Goal: Check status: Check status

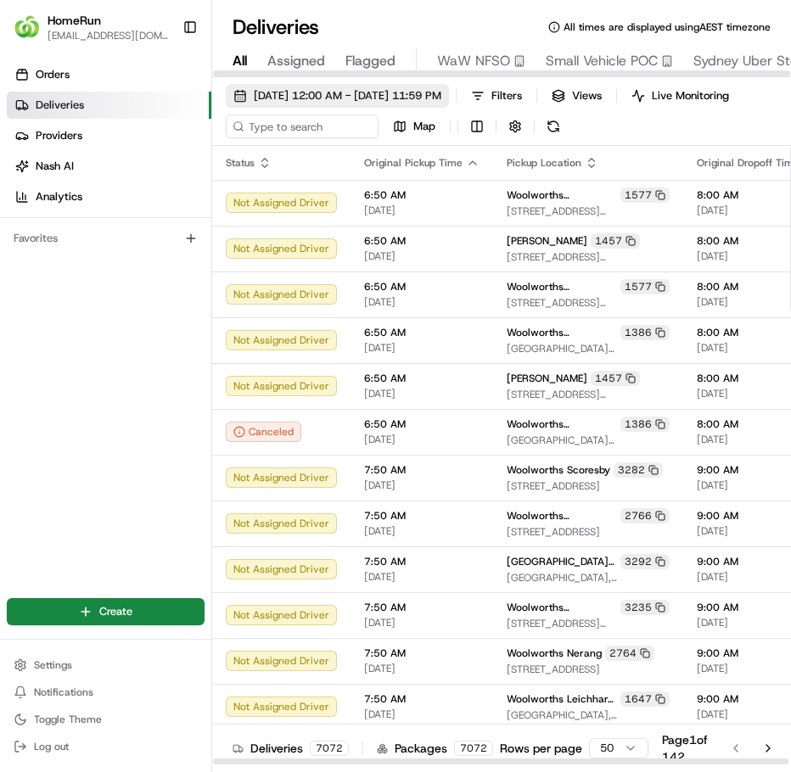
click at [434, 90] on span "[DATE] 12:00 AM - [DATE] 11:59 PM" at bounding box center [348, 95] width 188 height 15
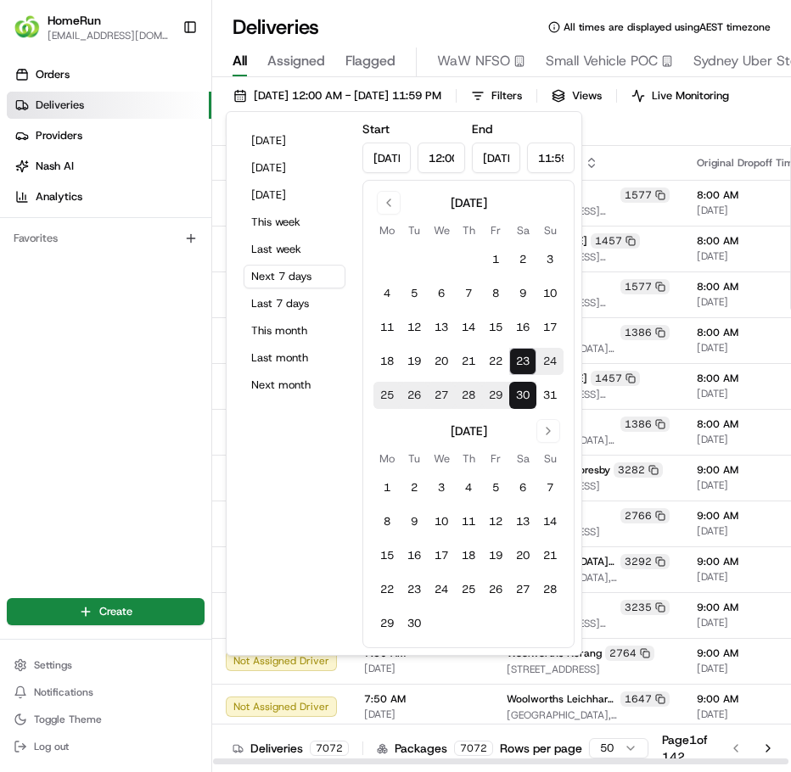
click at [669, 146] on div "[DATE] 12:00 AM - [DATE] 11:59 PM Filters Views Live Monitoring Map" at bounding box center [501, 115] width 579 height 62
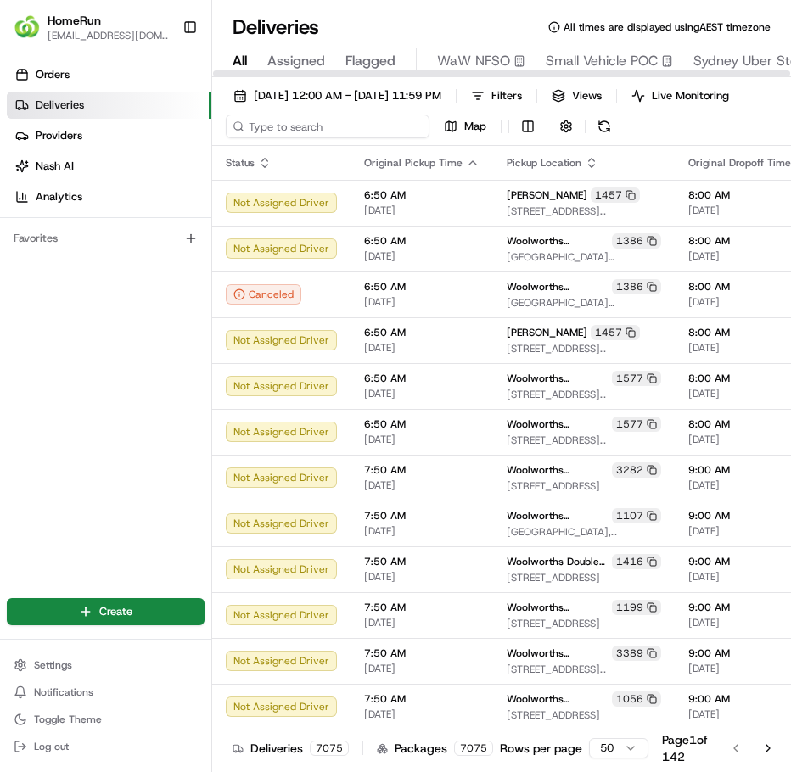
click at [332, 127] on input at bounding box center [328, 127] width 204 height 24
paste input "265948732"
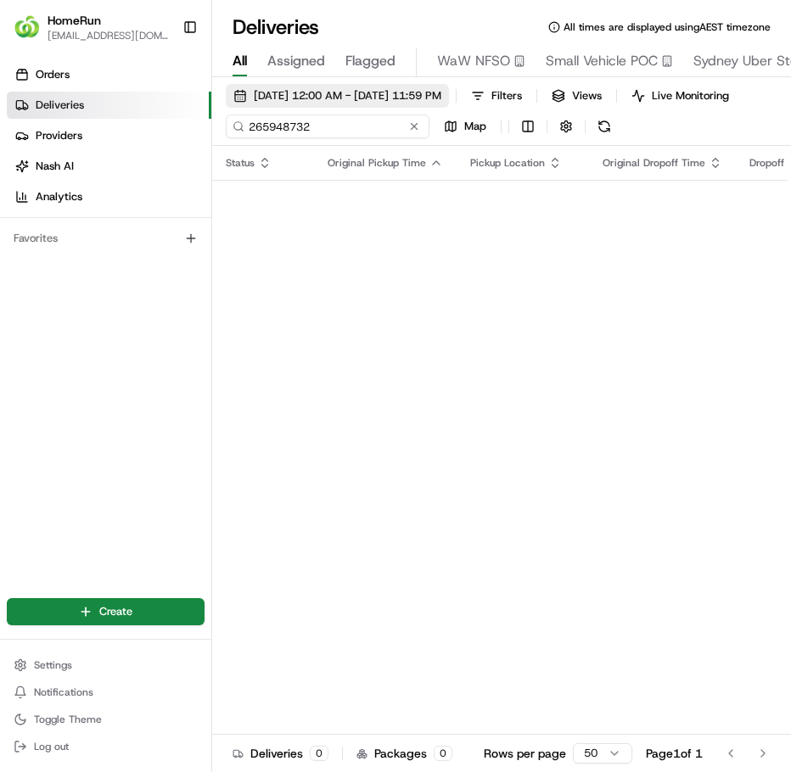
type input "265948732"
click at [441, 98] on span "[DATE] 12:00 AM - [DATE] 11:59 PM" at bounding box center [348, 95] width 188 height 15
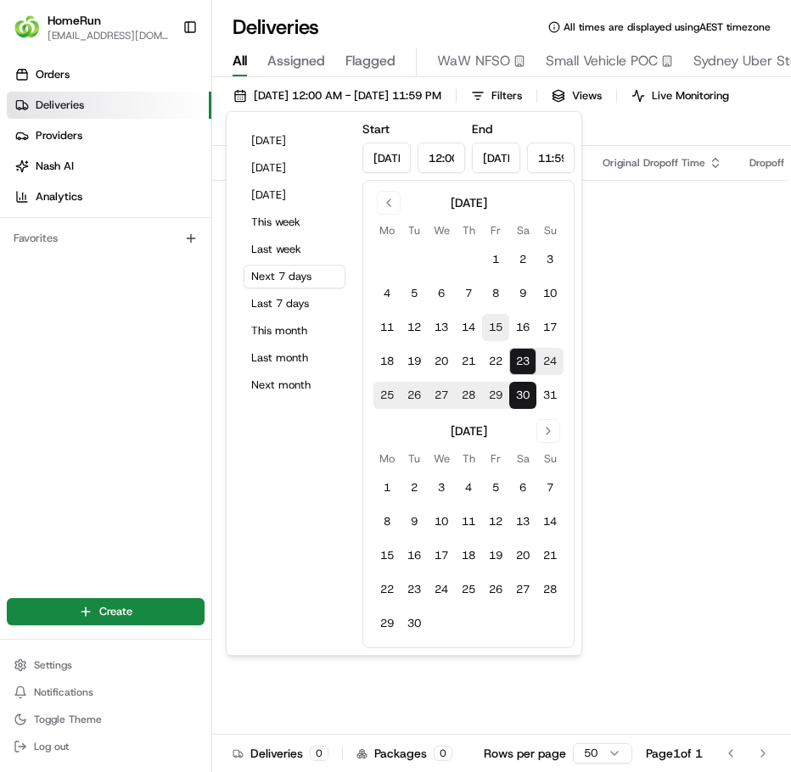
click at [501, 332] on button "15" at bounding box center [495, 327] width 27 height 27
type input "[DATE]"
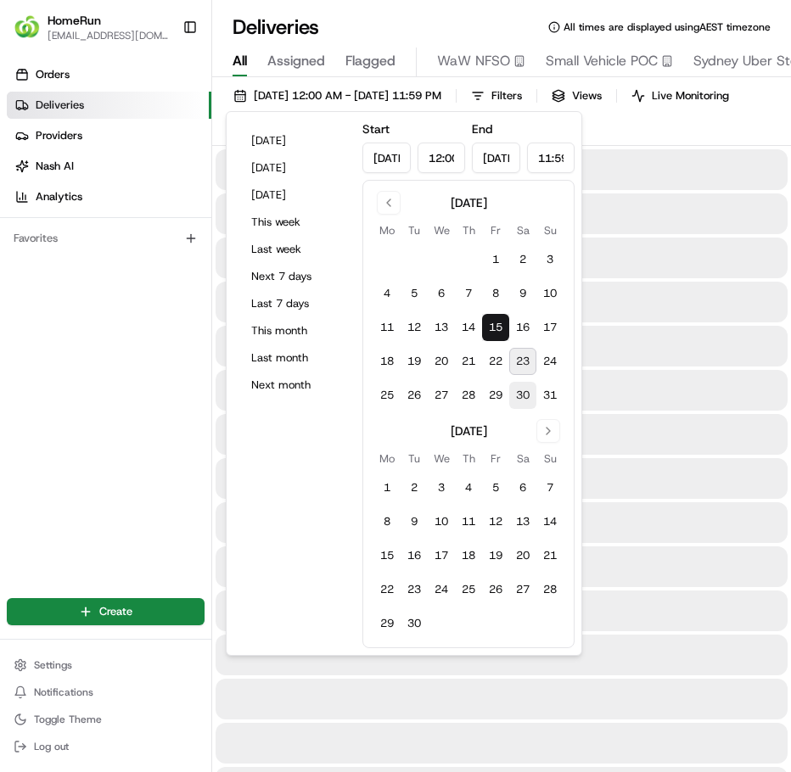
click at [527, 401] on button "30" at bounding box center [522, 395] width 27 height 27
type input "[DATE]"
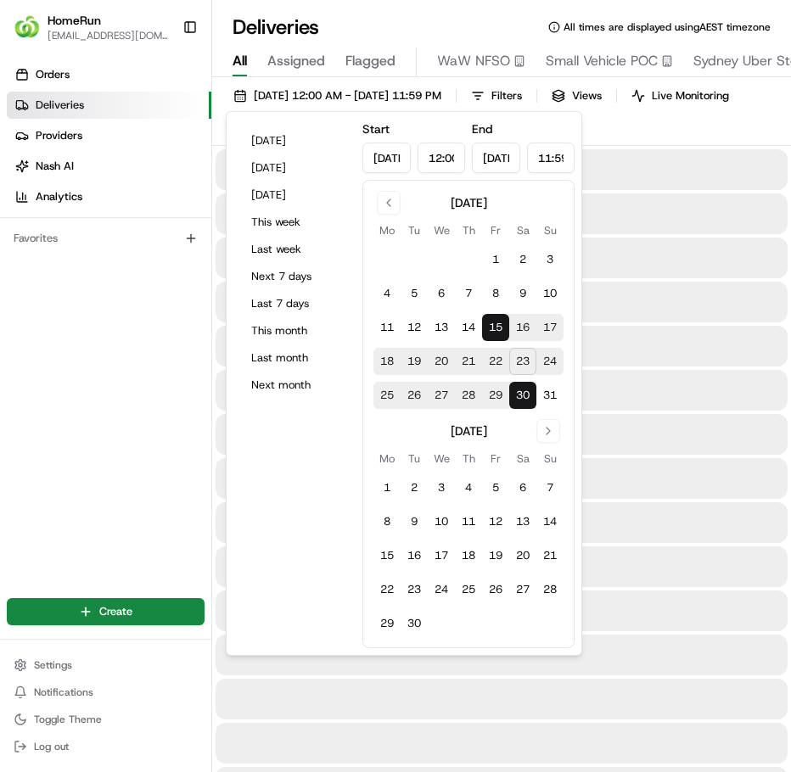
click at [619, 345] on div at bounding box center [502, 346] width 572 height 41
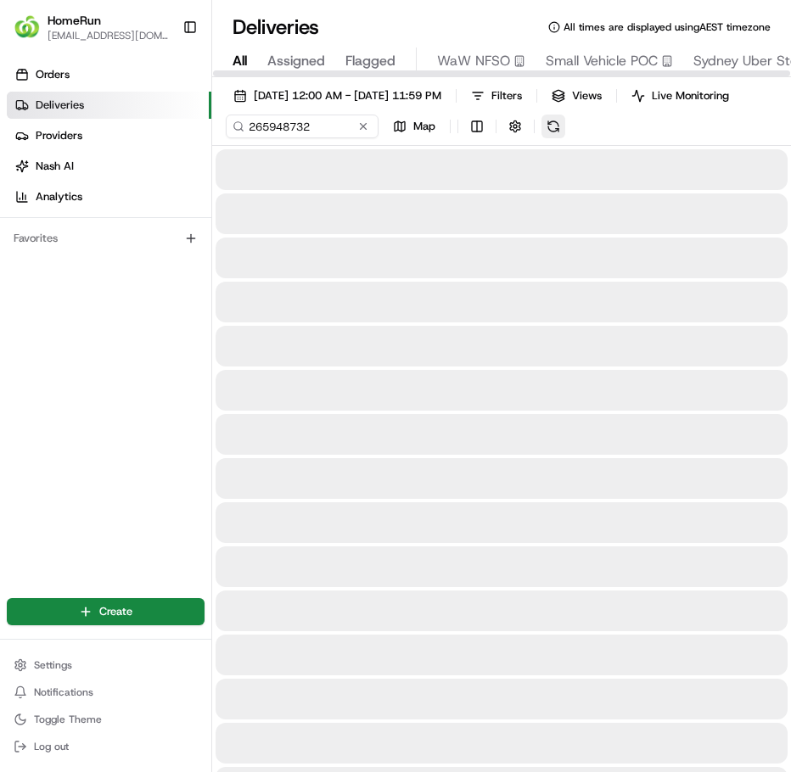
click at [551, 138] on button at bounding box center [553, 127] width 24 height 24
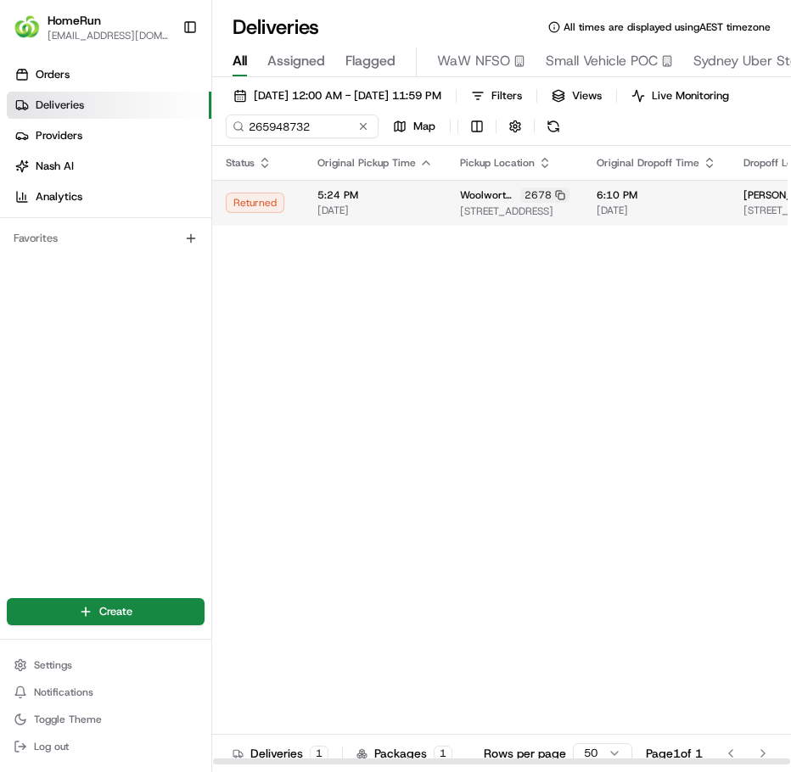
click at [445, 226] on td "5:24 PM [DATE]" at bounding box center [375, 203] width 143 height 46
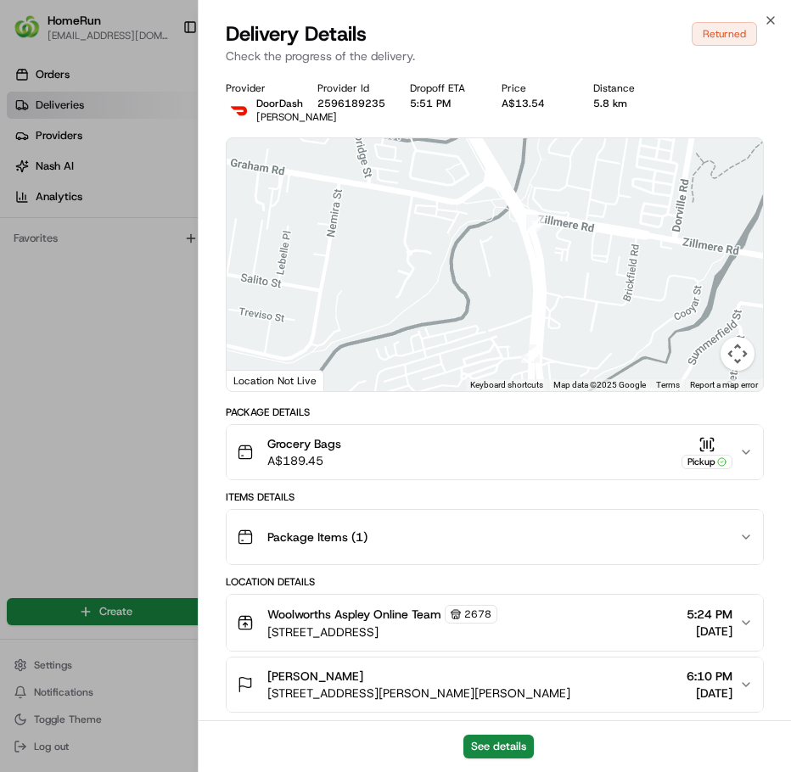
drag, startPoint x: 563, startPoint y: 350, endPoint x: 571, endPoint y: 236, distance: 114.8
click at [571, 236] on div at bounding box center [495, 264] width 536 height 253
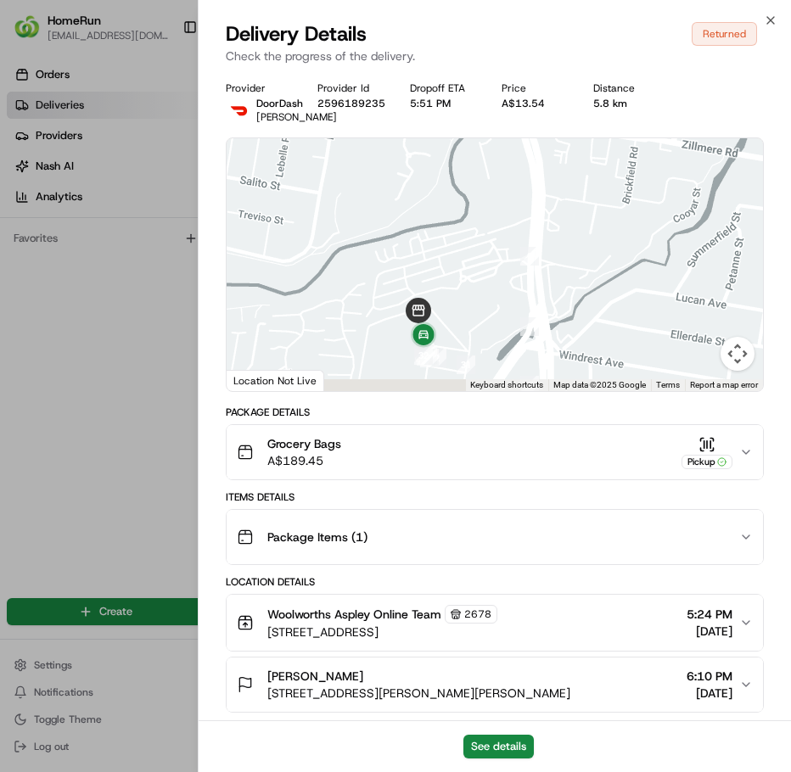
drag, startPoint x: 509, startPoint y: 320, endPoint x: 507, endPoint y: 229, distance: 90.8
click at [507, 229] on div at bounding box center [495, 264] width 536 height 253
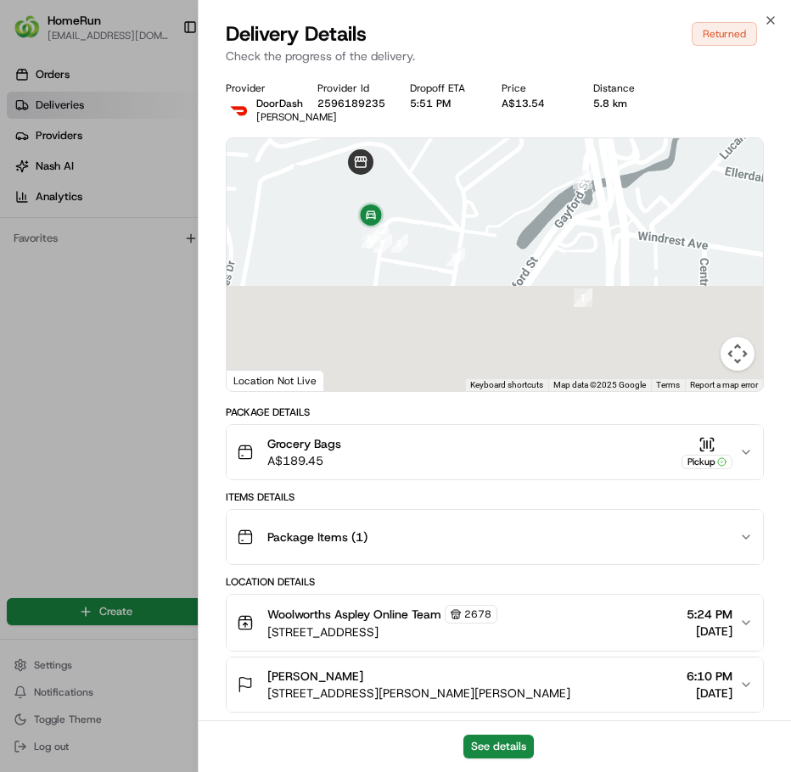
drag, startPoint x: 467, startPoint y: 316, endPoint x: 456, endPoint y: 113, distance: 203.9
click at [456, 113] on div "Provider [PERSON_NAME] Provider Id [US_HEALTHCARE_NPI] Dropoff ETA 5:51 PM Pric…" at bounding box center [495, 724] width 538 height 1286
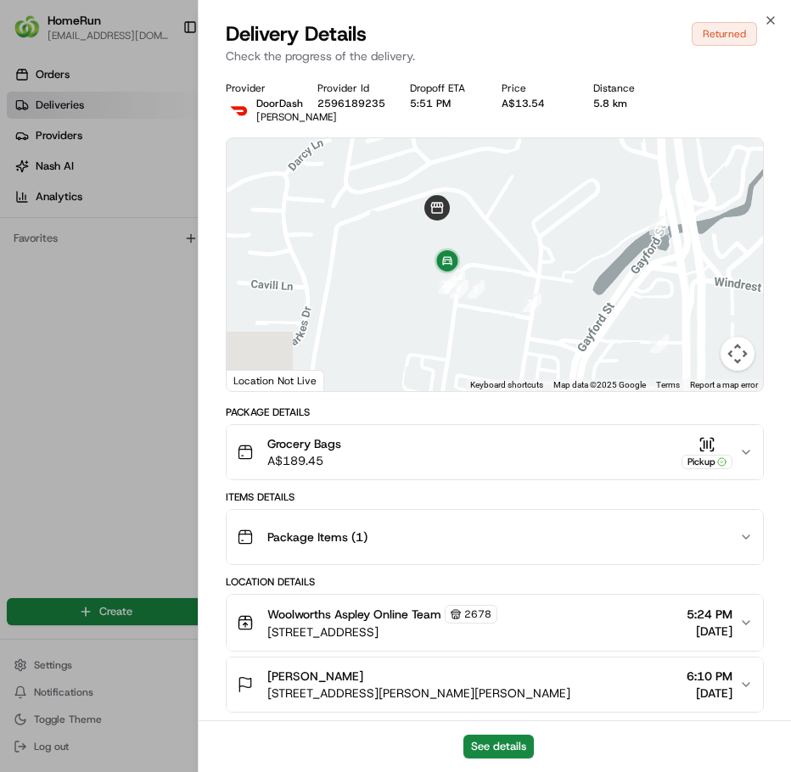
drag, startPoint x: 497, startPoint y: 300, endPoint x: 541, endPoint y: 360, distance: 74.2
click at [541, 360] on div at bounding box center [495, 264] width 536 height 253
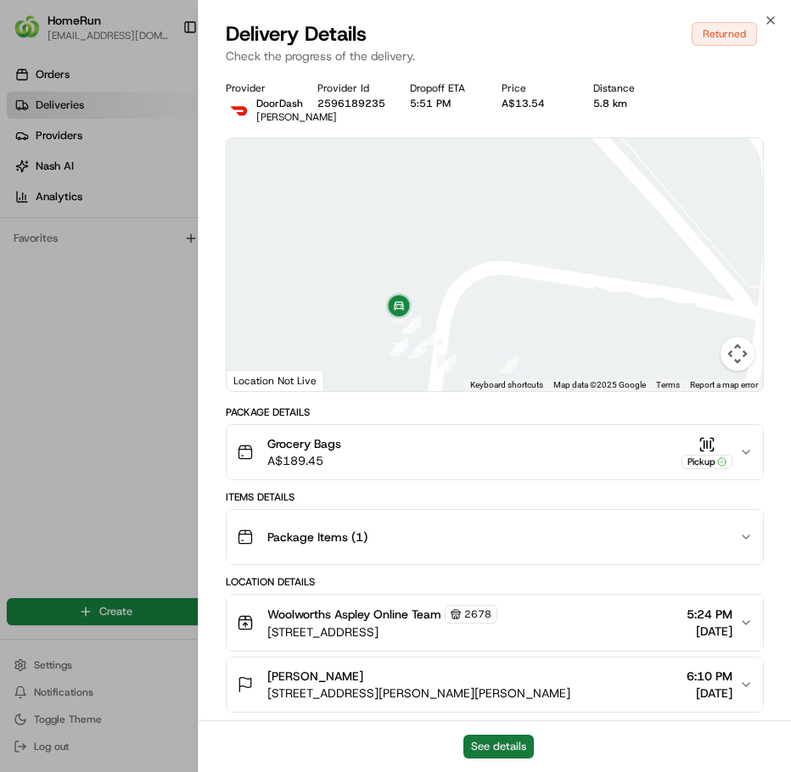
click at [499, 742] on button "See details" at bounding box center [498, 747] width 70 height 24
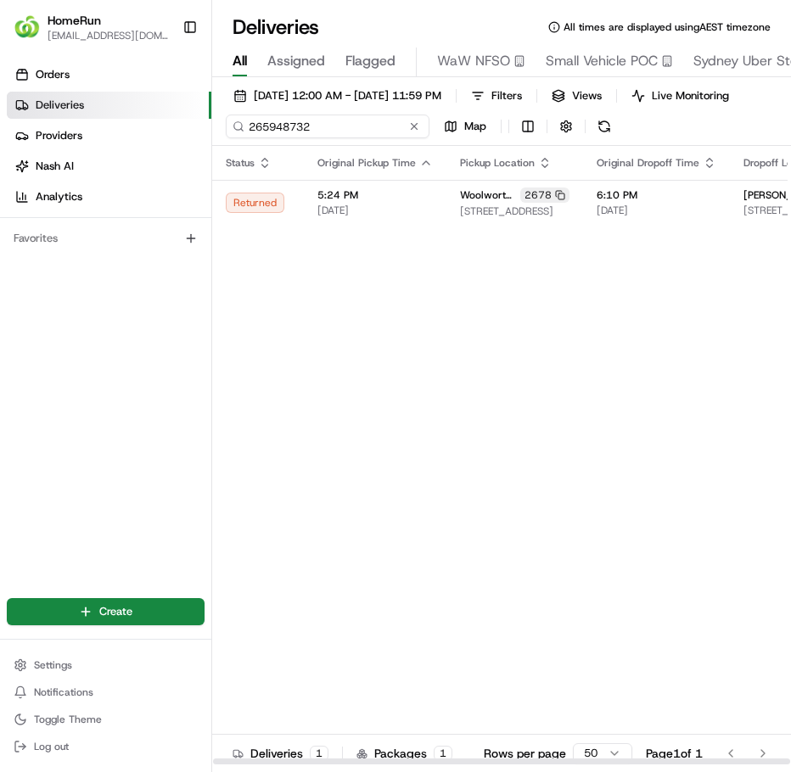
click at [331, 137] on input "265948732" at bounding box center [328, 127] width 204 height 24
click at [330, 137] on input "265948732" at bounding box center [328, 127] width 204 height 24
paste input "688267"
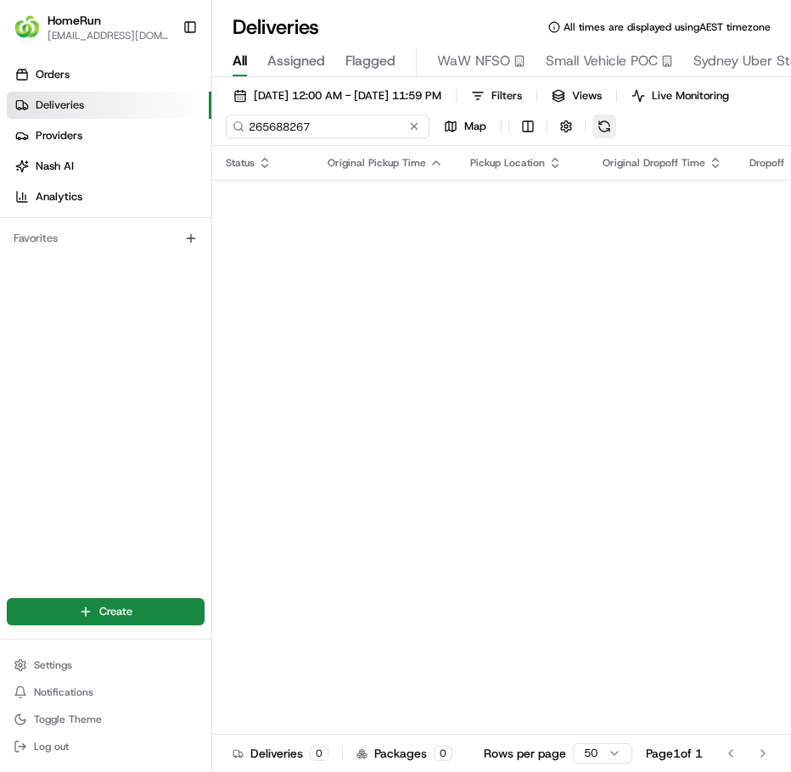
type input "265688267"
click at [613, 142] on div "[DATE] 12:00 AM - [DATE] 11:59 PM Filters Views Live Monitoring 265688267 Map" at bounding box center [501, 115] width 579 height 62
click at [562, 137] on button at bounding box center [553, 127] width 24 height 24
click at [319, 138] on input "265688267" at bounding box center [328, 127] width 204 height 24
click at [441, 91] on span "[DATE] 12:00 AM - [DATE] 11:59 PM" at bounding box center [348, 95] width 188 height 15
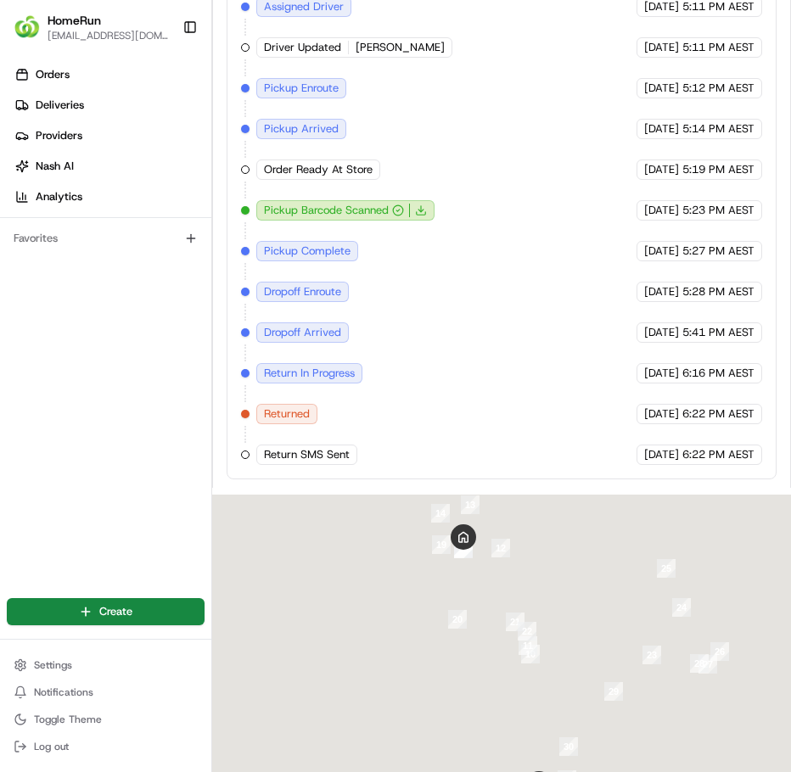
scroll to position [1442, 0]
